Goal: Navigation & Orientation: Find specific page/section

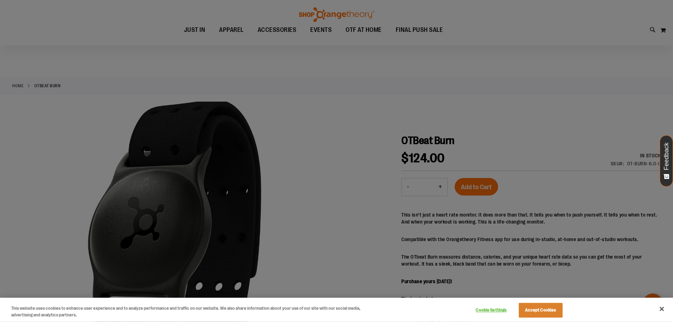
click at [18, 84] on div at bounding box center [336, 161] width 673 height 322
click at [666, 311] on button "Close" at bounding box center [661, 308] width 15 height 15
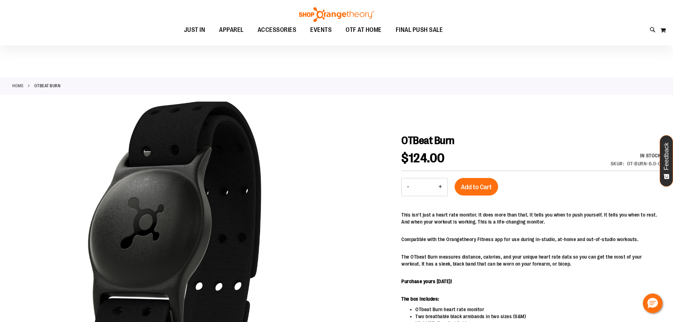
click at [17, 84] on link "Home" at bounding box center [17, 86] width 11 height 6
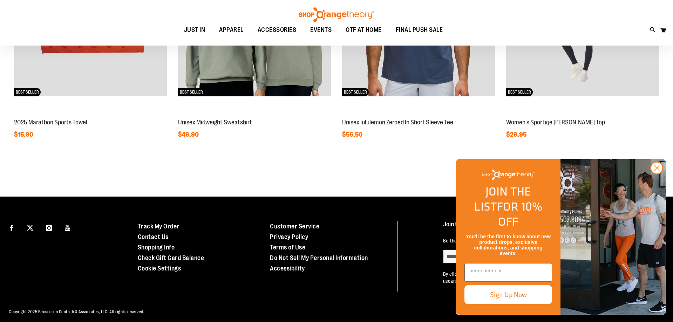
scroll to position [728, 0]
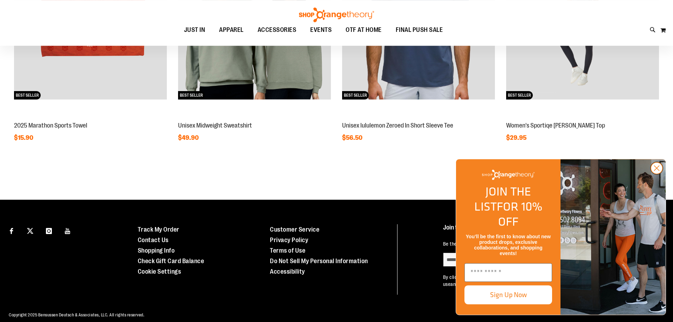
click at [655, 174] on circle "Close dialog" at bounding box center [657, 168] width 12 height 12
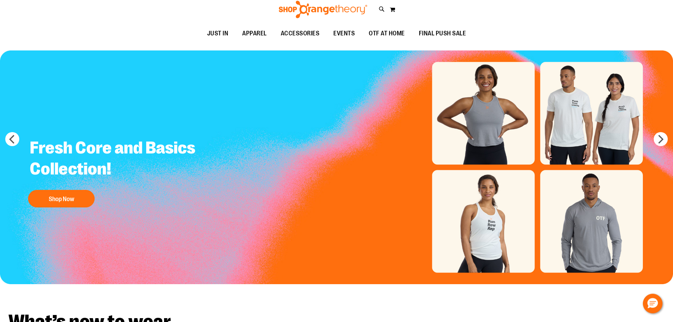
scroll to position [0, 0]
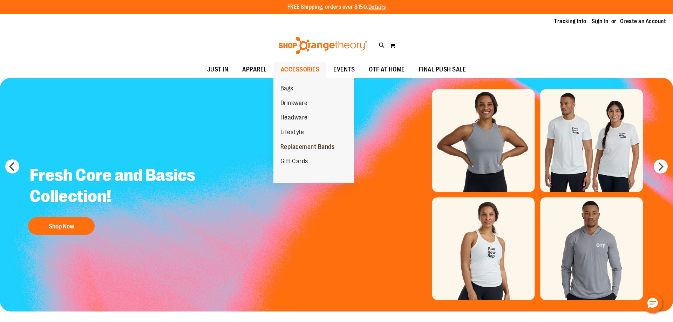
click at [319, 144] on span "Replacement Bands" at bounding box center [307, 147] width 54 height 9
